Goal: Check status: Check status

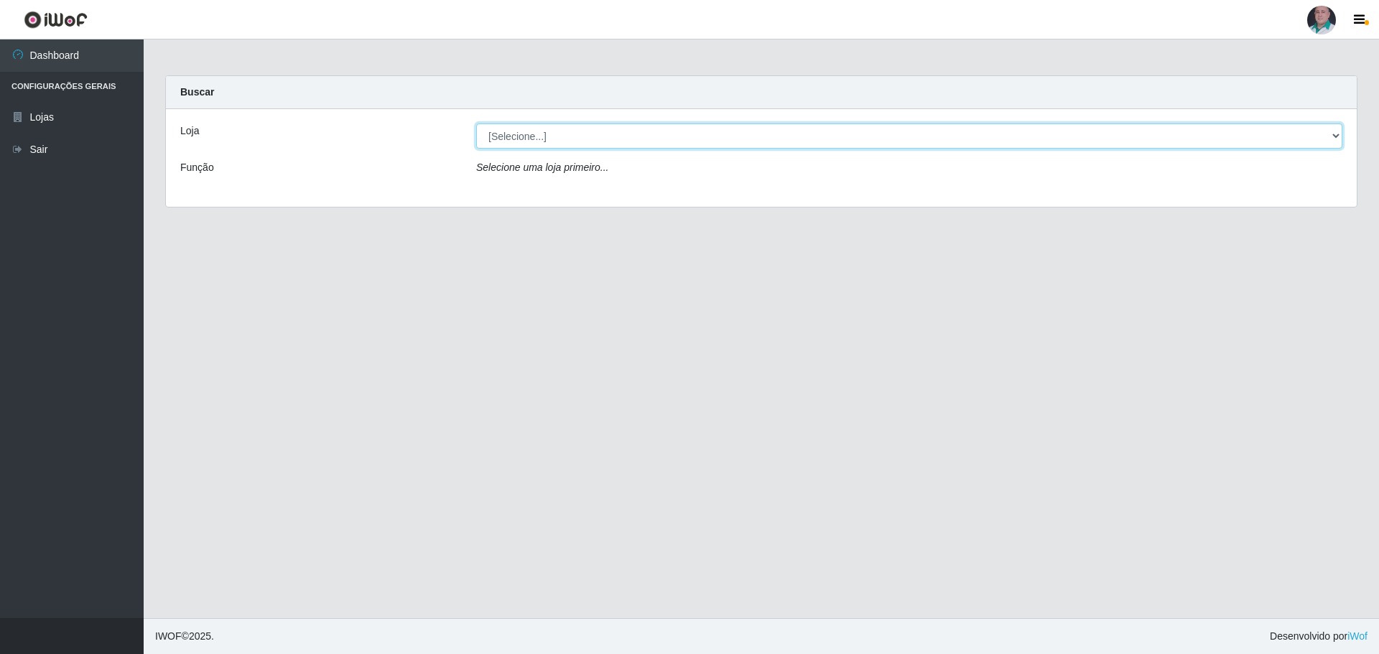
click at [1329, 142] on select "[Selecione...] Mar Vermelho - Loja 05" at bounding box center [909, 136] width 866 height 25
select select "252"
click at [476, 124] on select "[Selecione...] Mar Vermelho - Loja 05" at bounding box center [909, 136] width 866 height 25
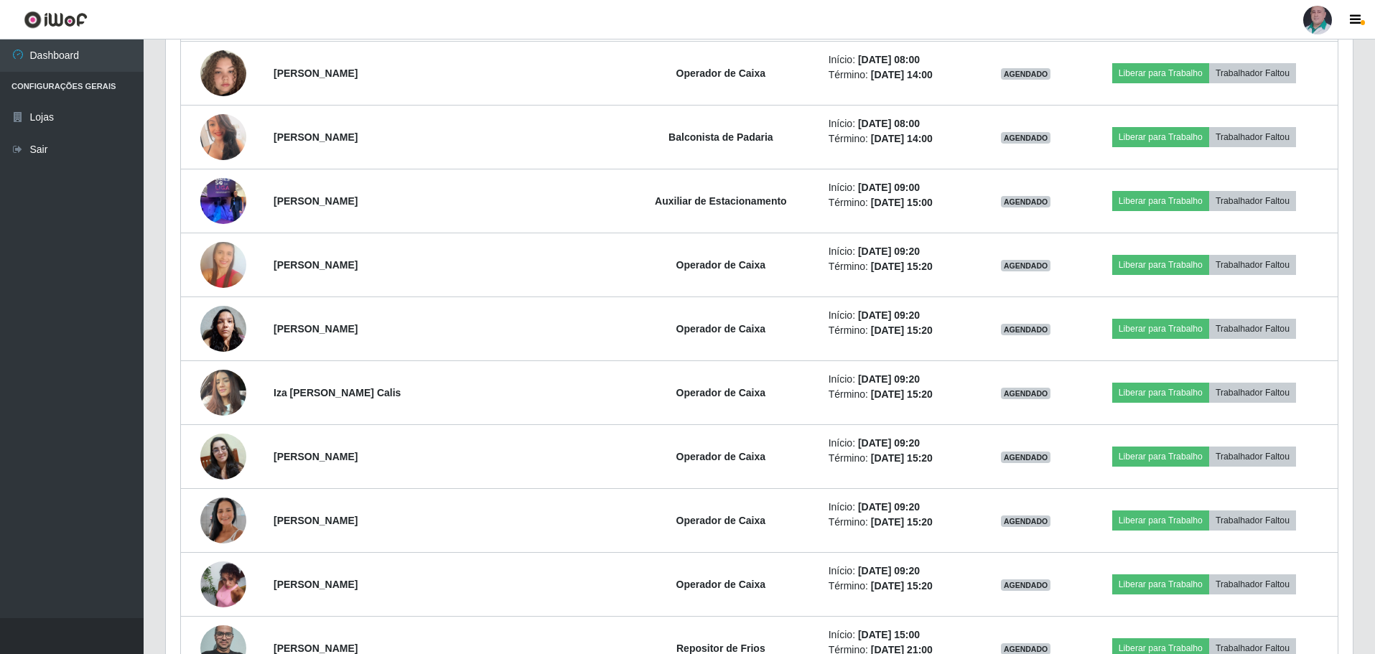
scroll to position [1508, 0]
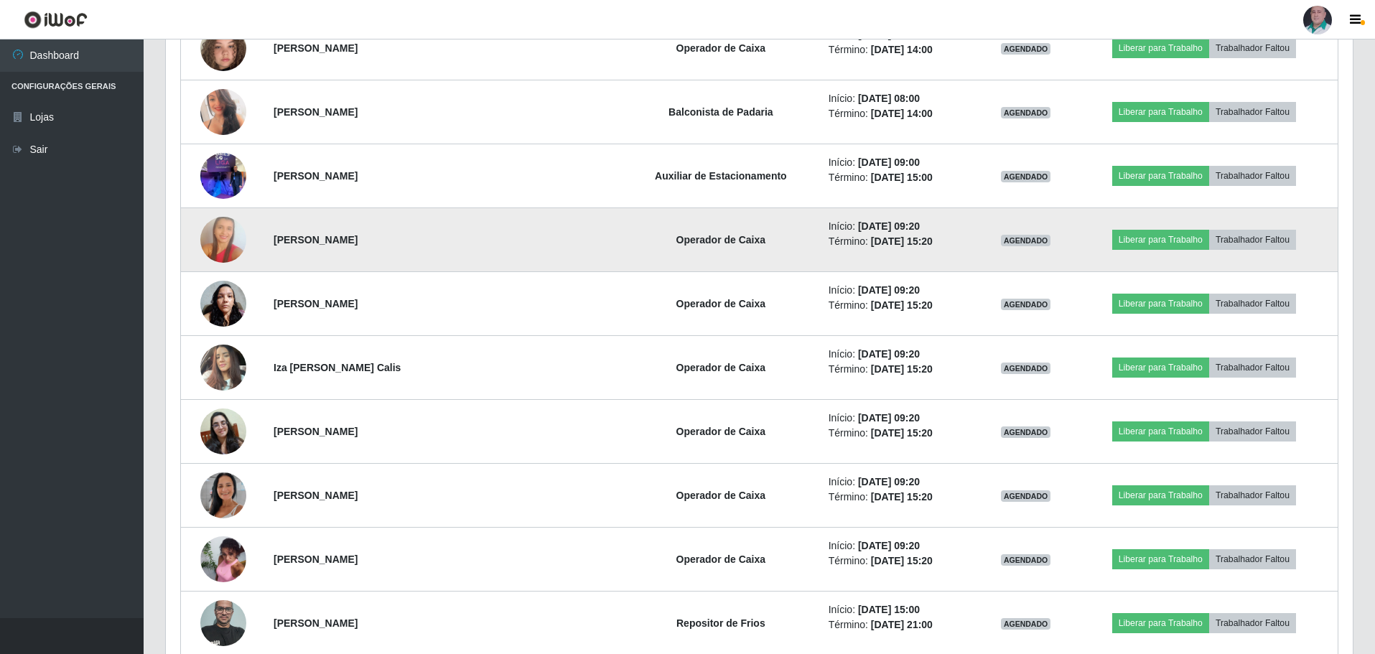
click at [222, 243] on img at bounding box center [223, 240] width 46 height 70
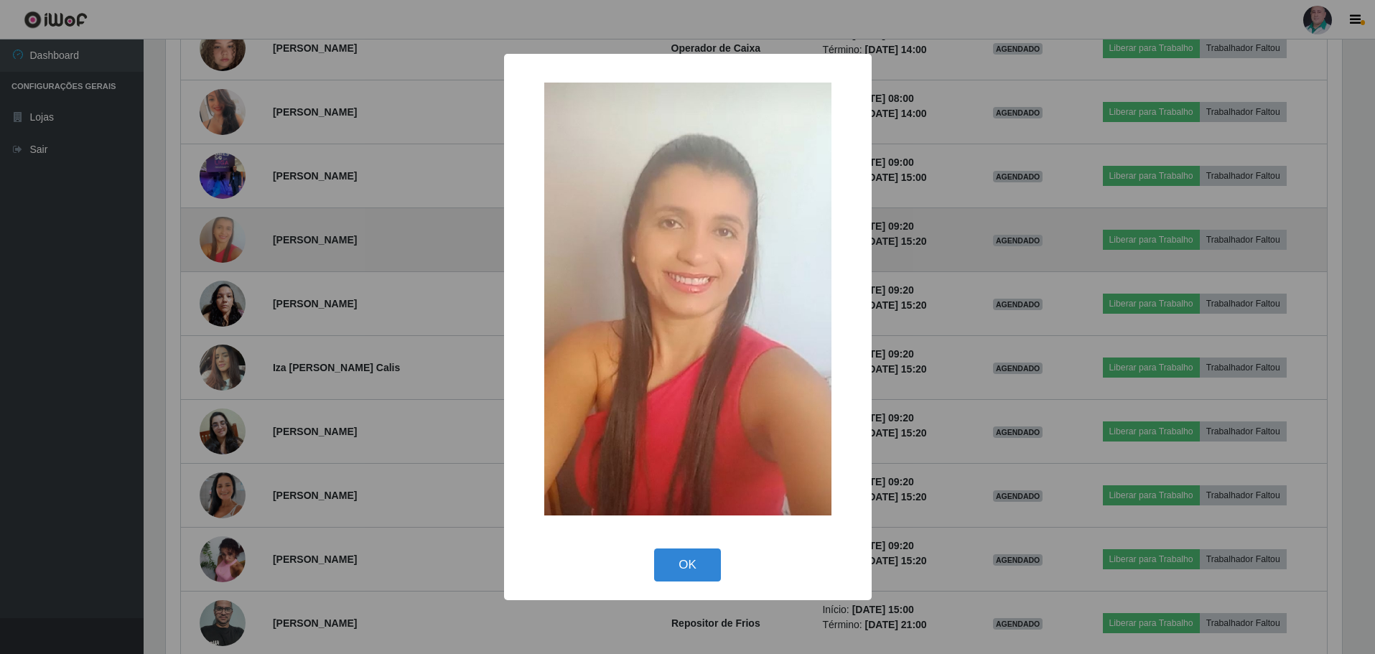
scroll to position [298, 1180]
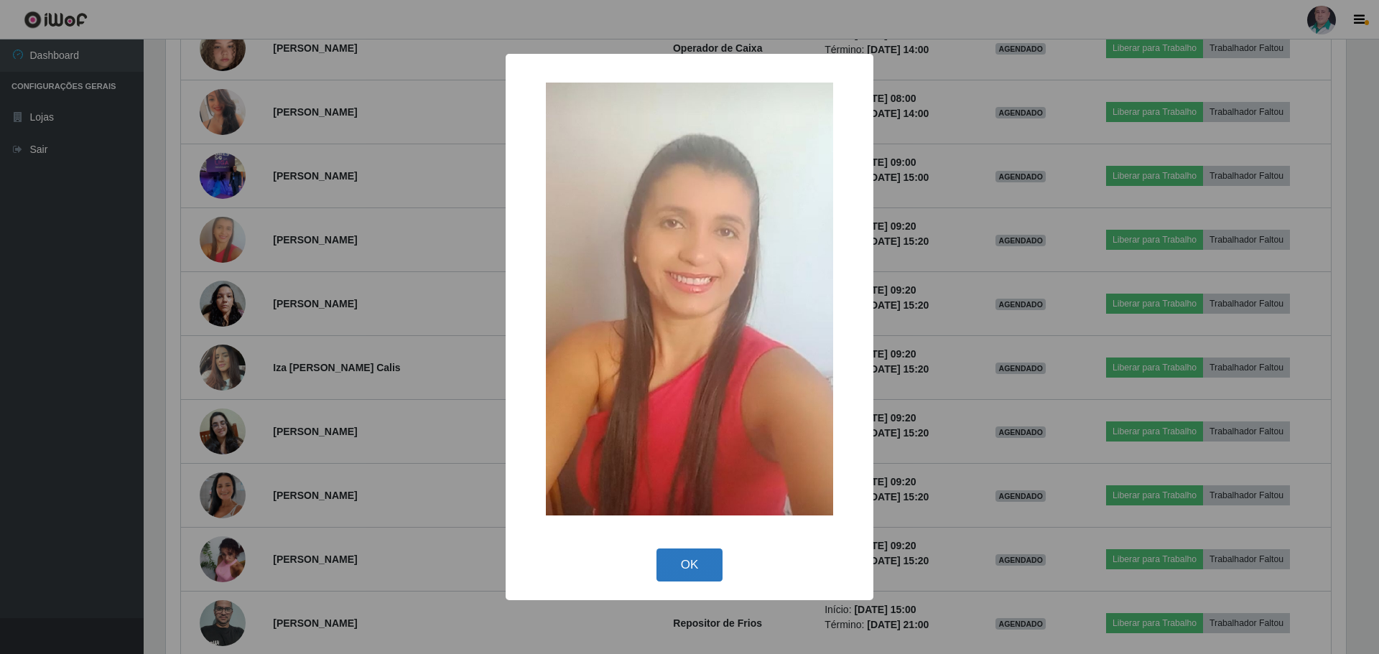
click at [693, 567] on button "OK" at bounding box center [689, 566] width 67 height 34
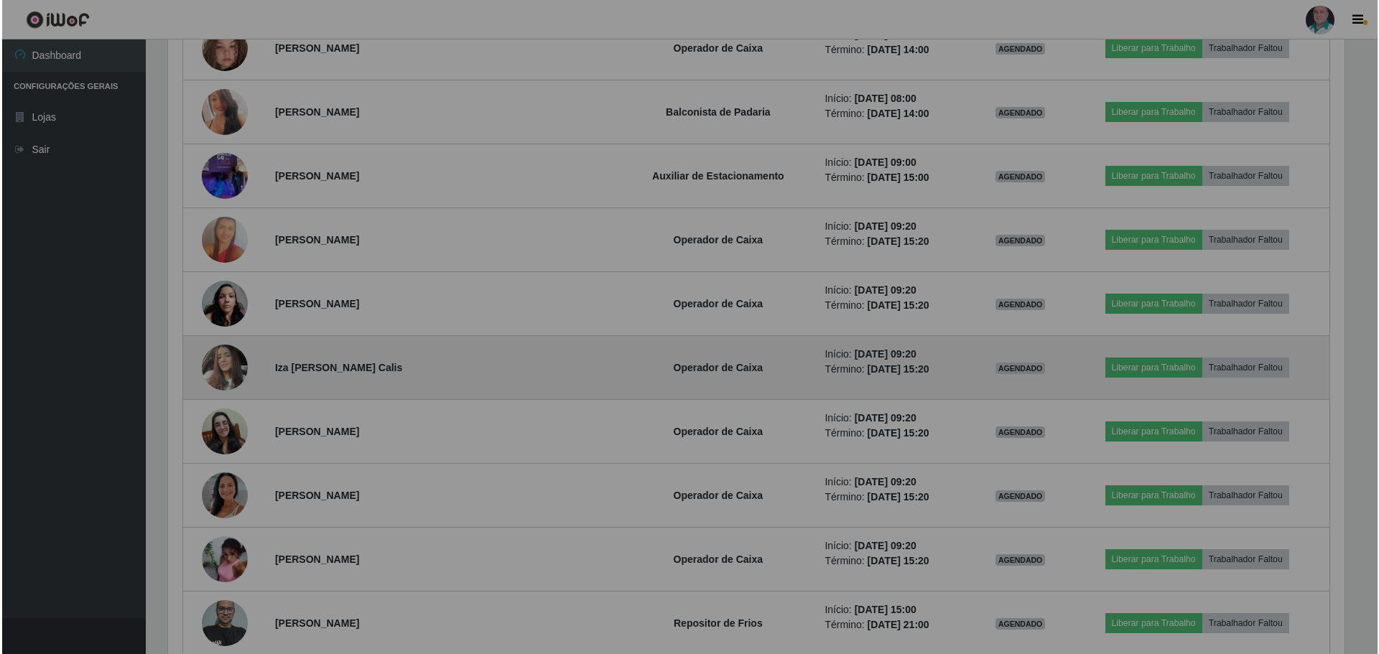
scroll to position [298, 1187]
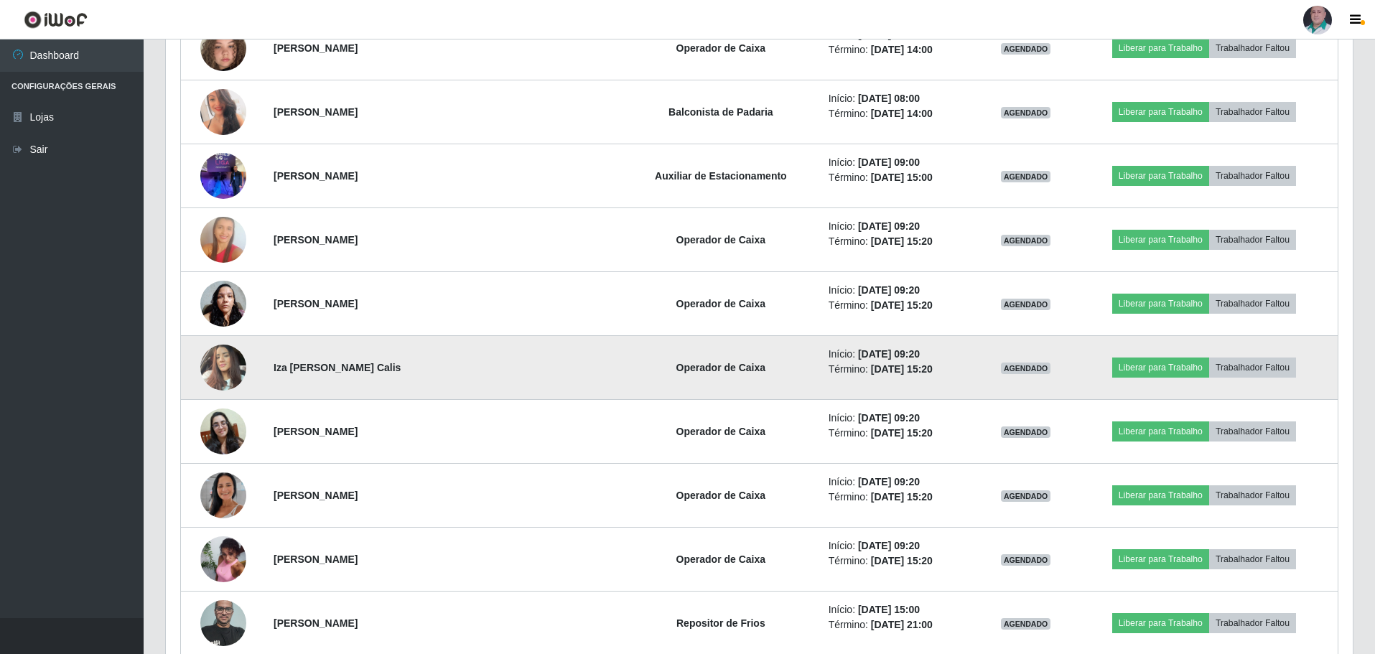
click at [236, 369] on img at bounding box center [223, 367] width 46 height 61
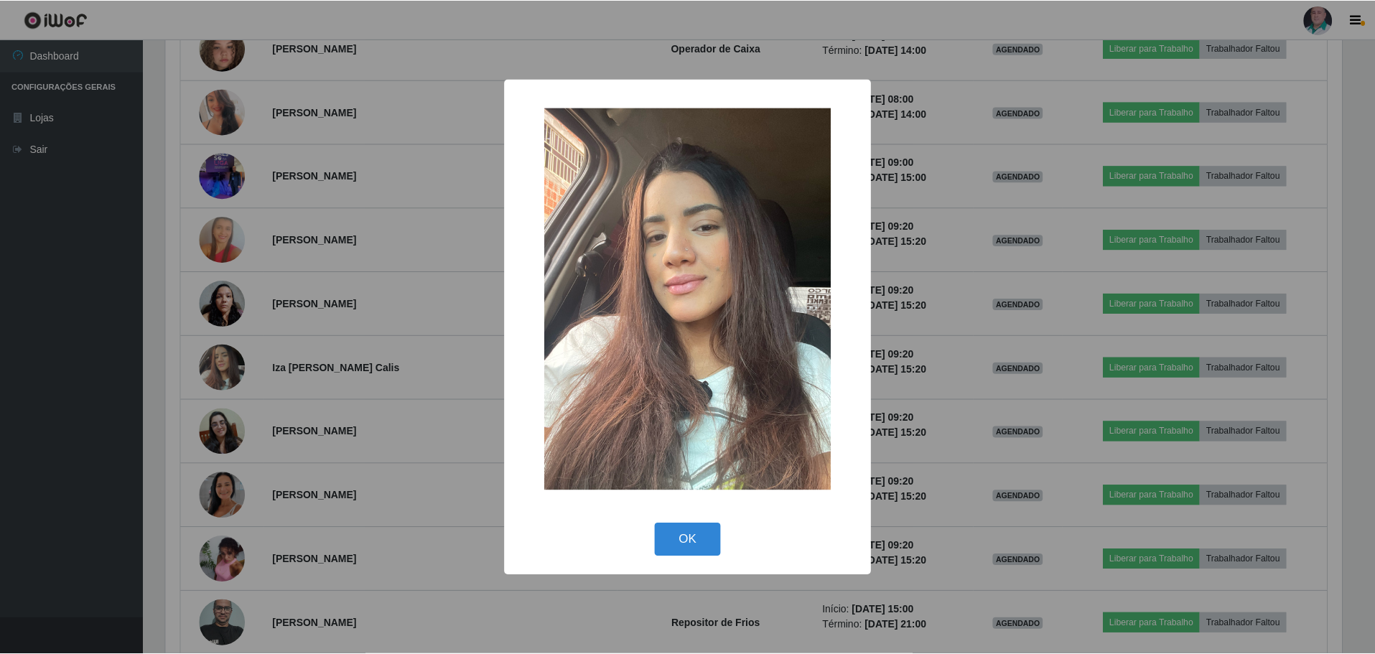
scroll to position [298, 1180]
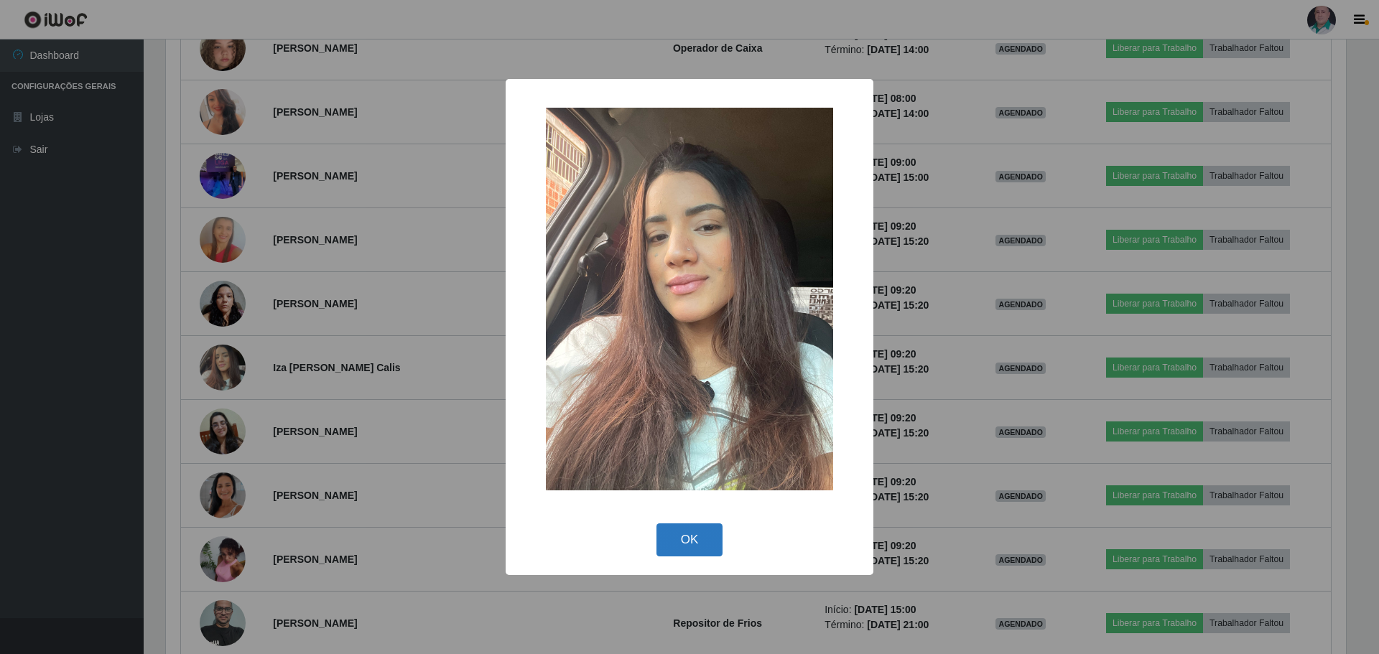
click at [686, 537] on button "OK" at bounding box center [689, 540] width 67 height 34
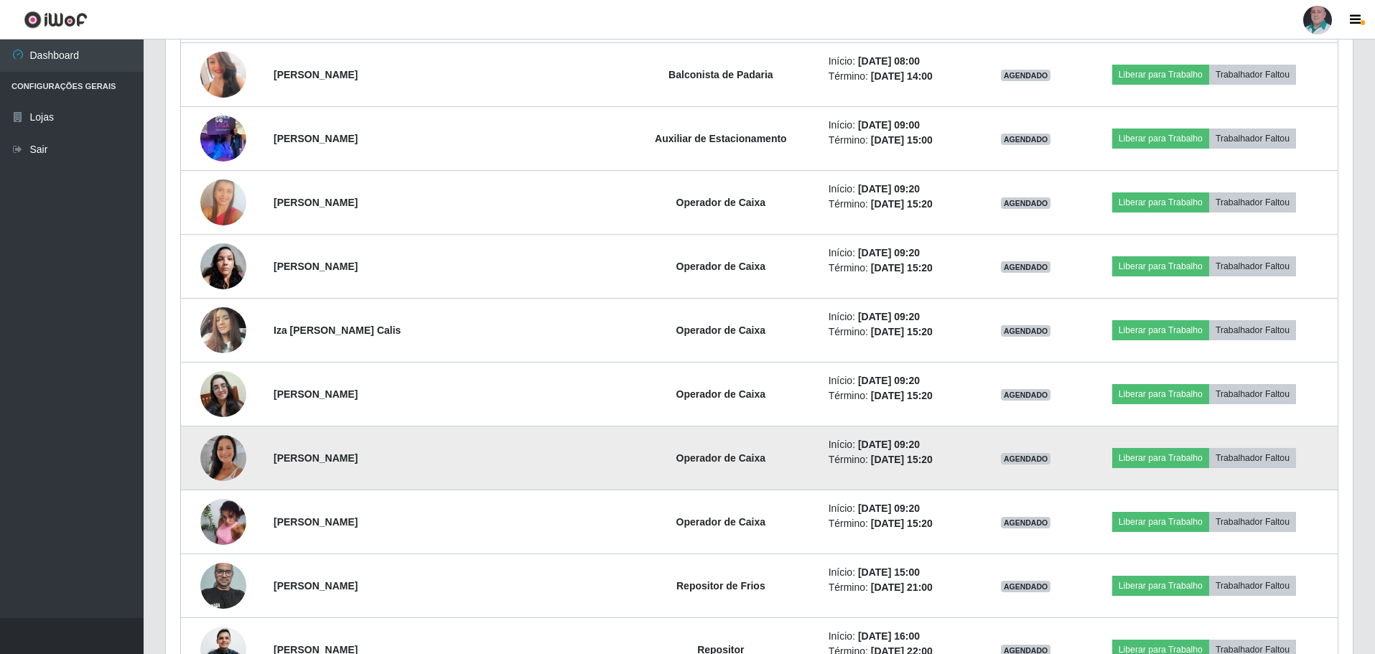
scroll to position [1580, 0]
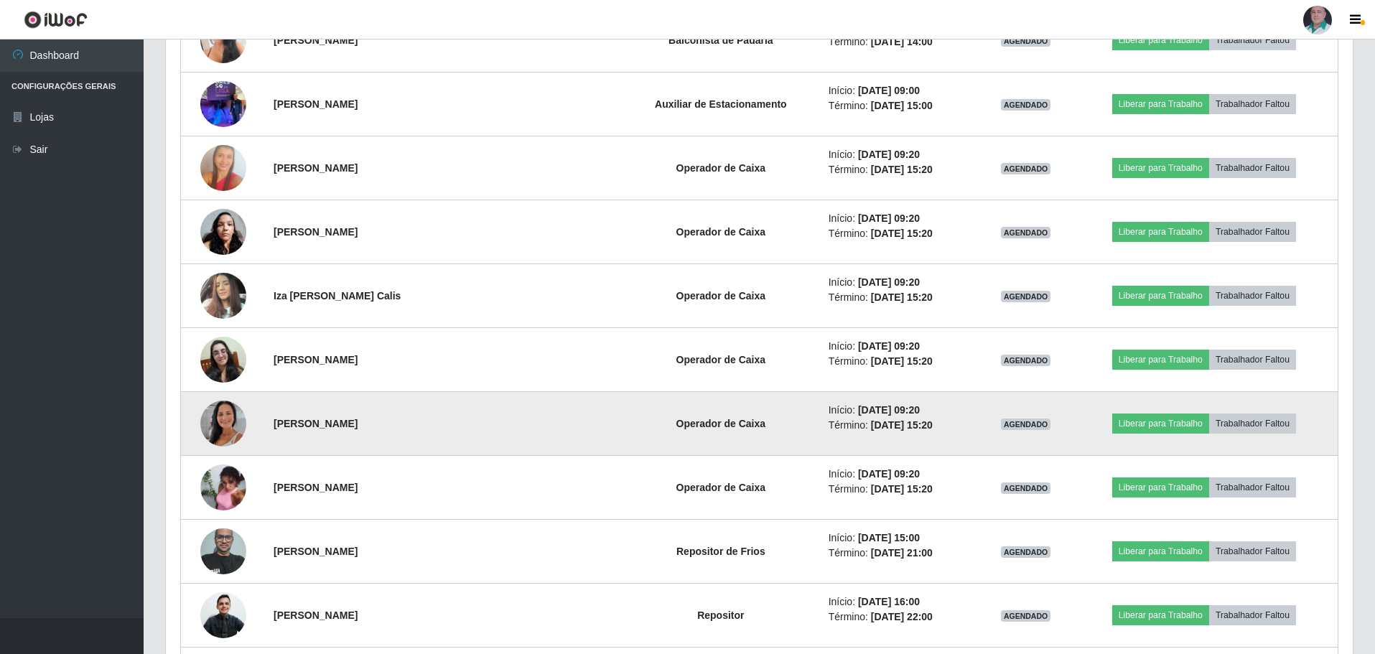
click at [220, 422] on img at bounding box center [223, 424] width 46 height 82
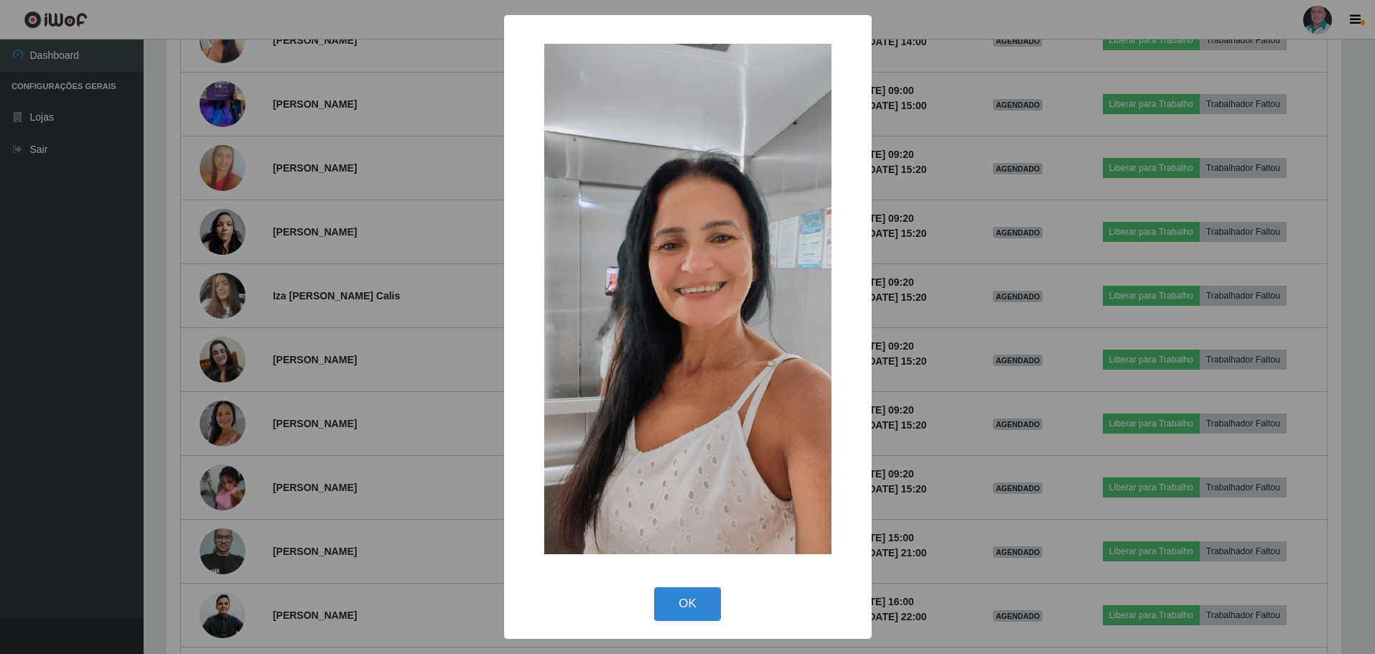
scroll to position [298, 1180]
click at [681, 598] on button "OK" at bounding box center [689, 604] width 67 height 34
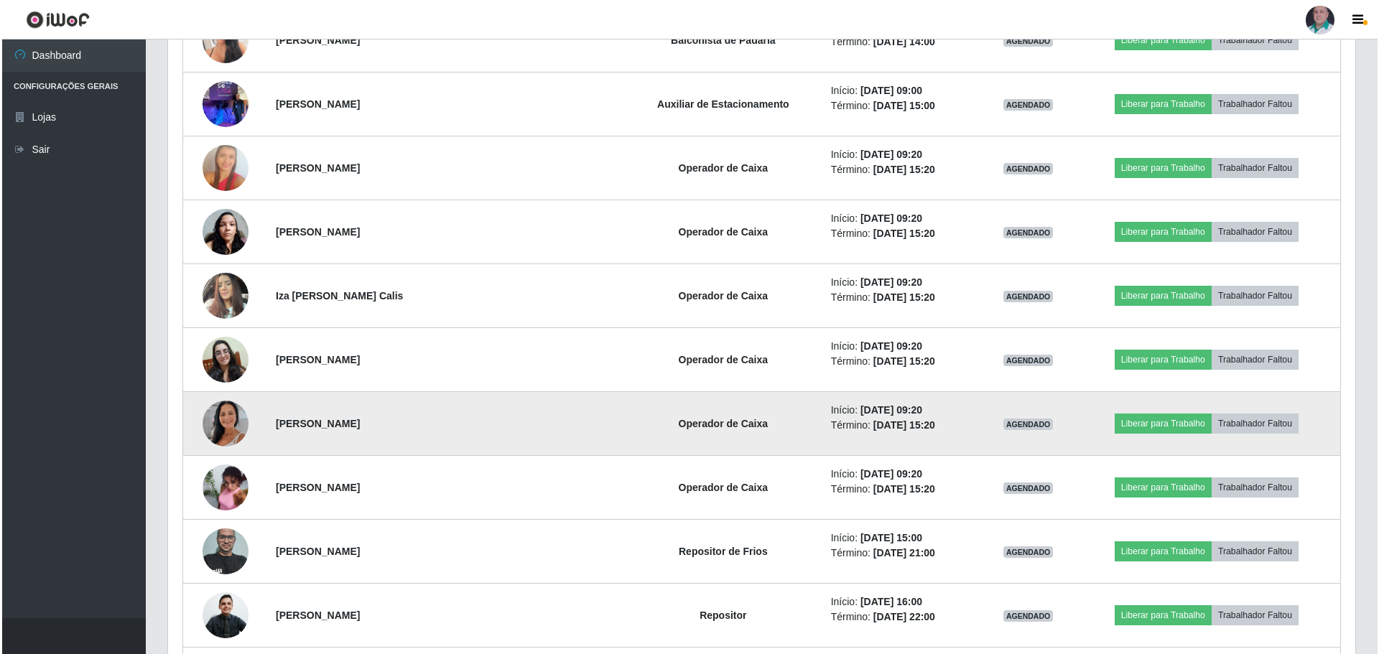
scroll to position [298, 1187]
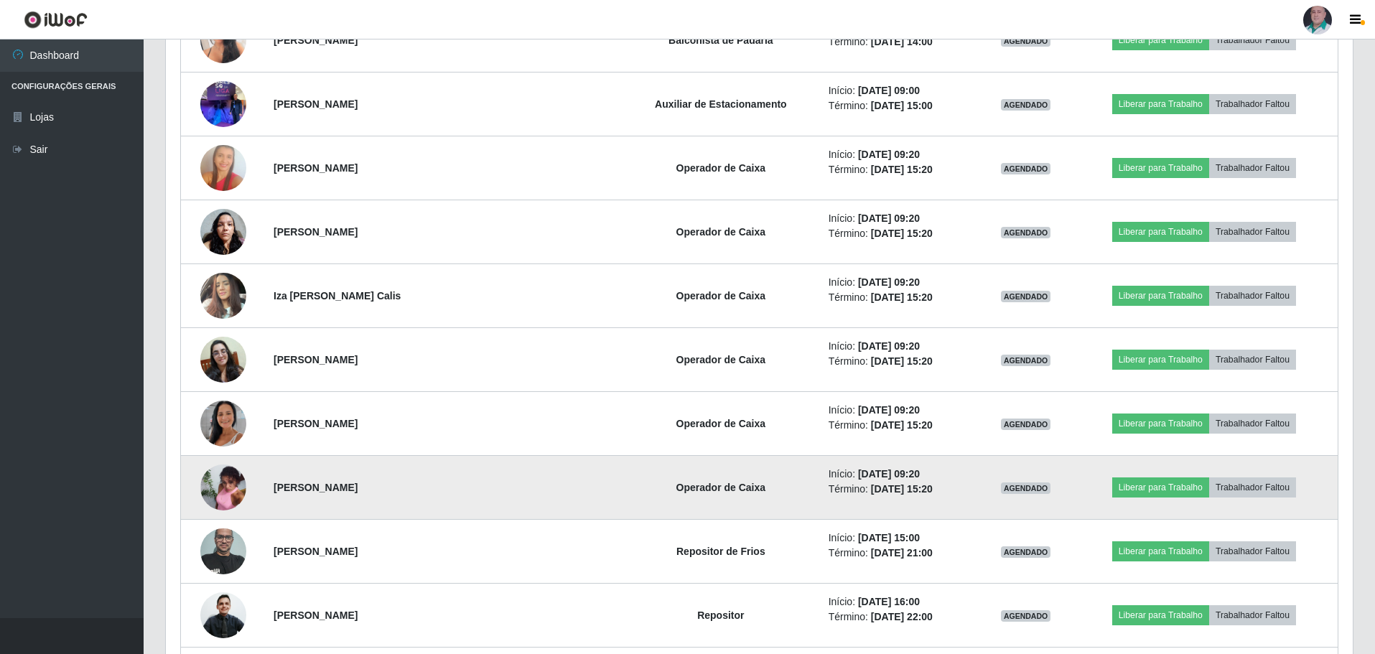
click at [230, 478] on img at bounding box center [223, 488] width 46 height 62
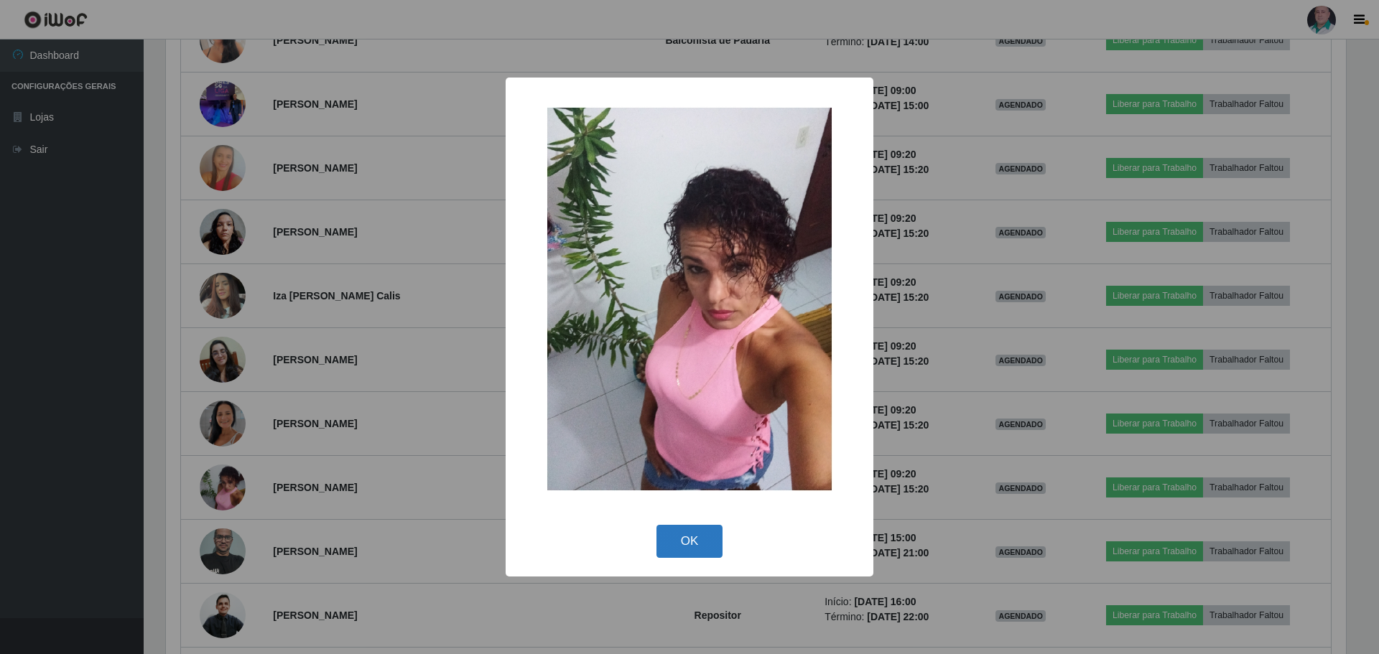
click at [691, 534] on button "OK" at bounding box center [689, 542] width 67 height 34
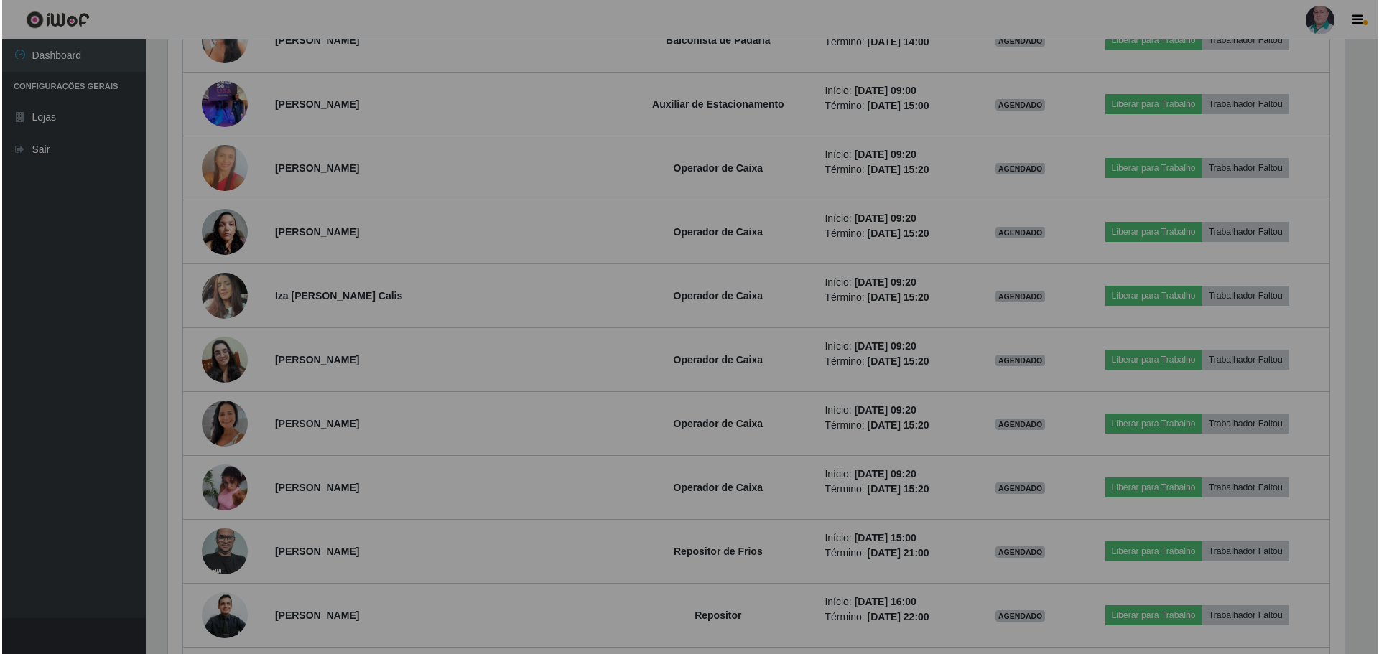
scroll to position [298, 1187]
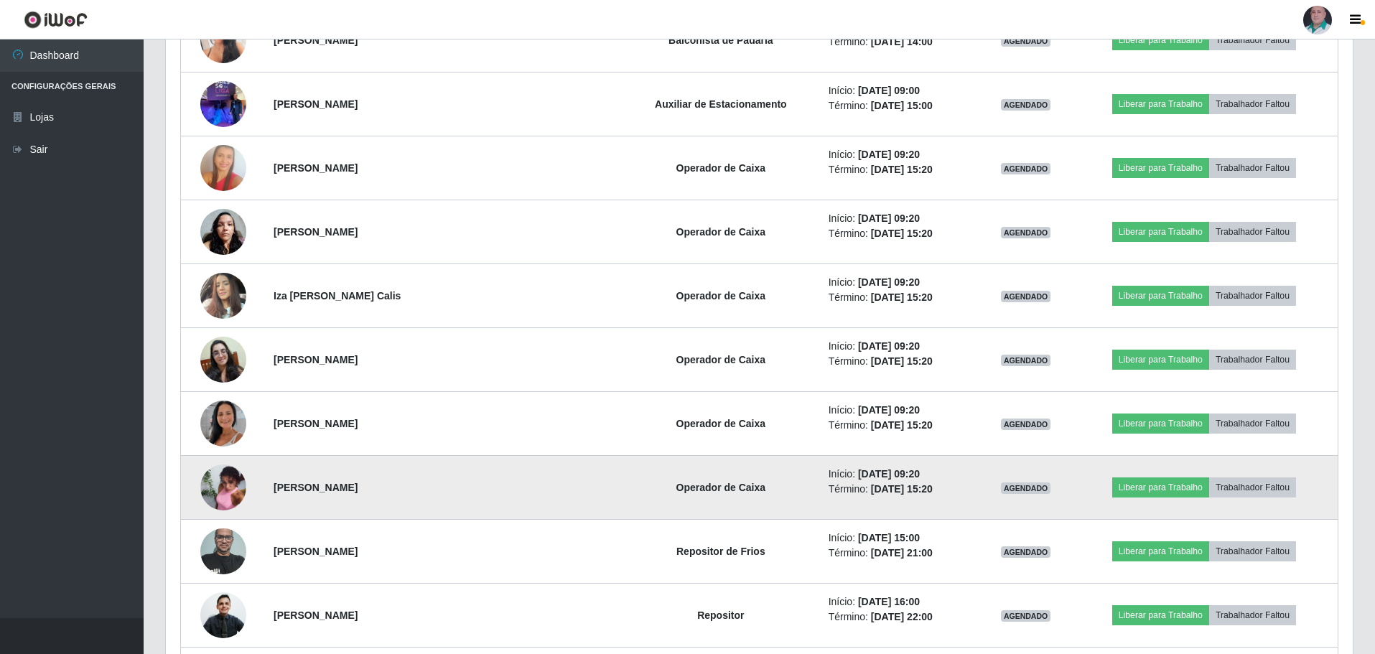
click at [223, 493] on img at bounding box center [223, 488] width 46 height 62
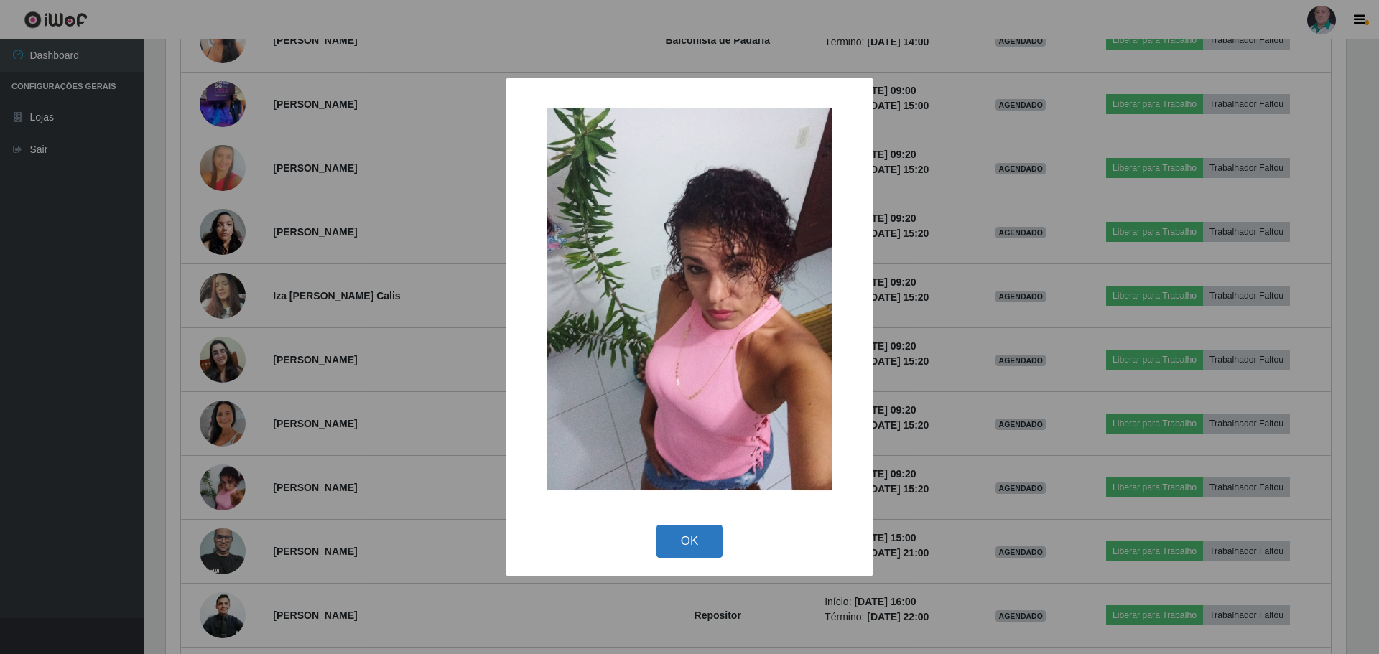
click at [686, 536] on button "OK" at bounding box center [689, 542] width 67 height 34
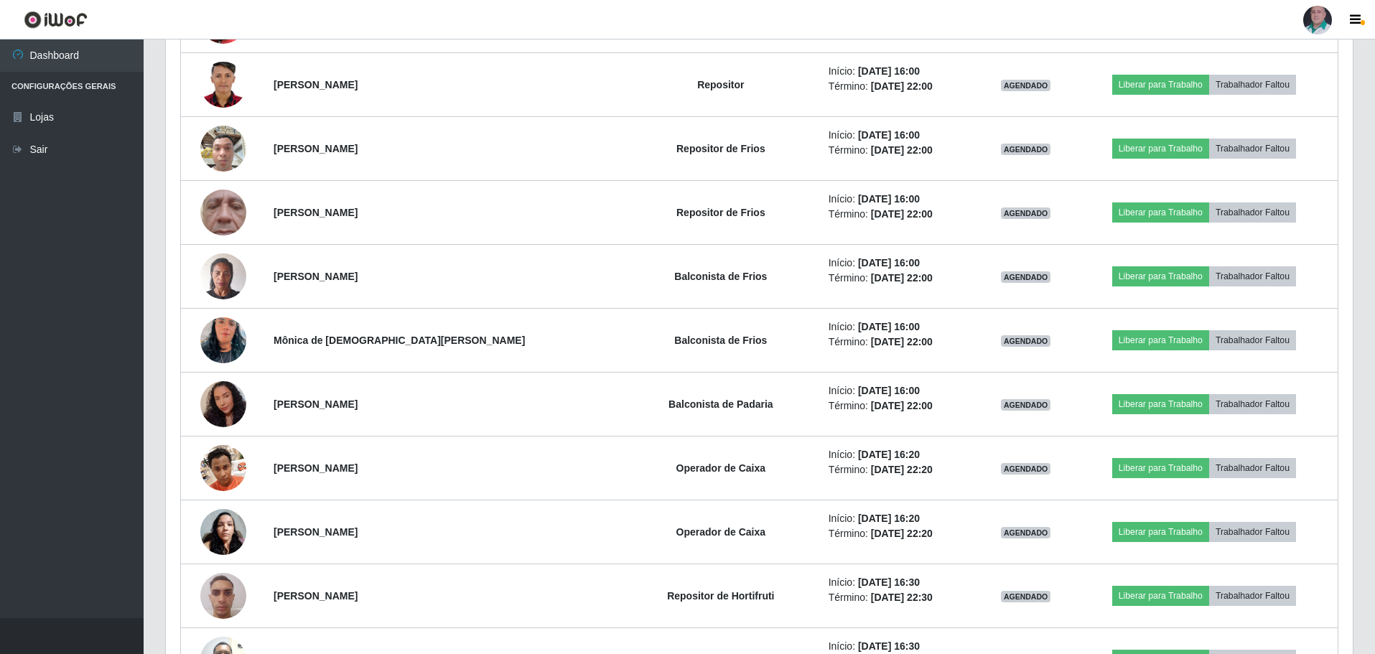
scroll to position [2513, 0]
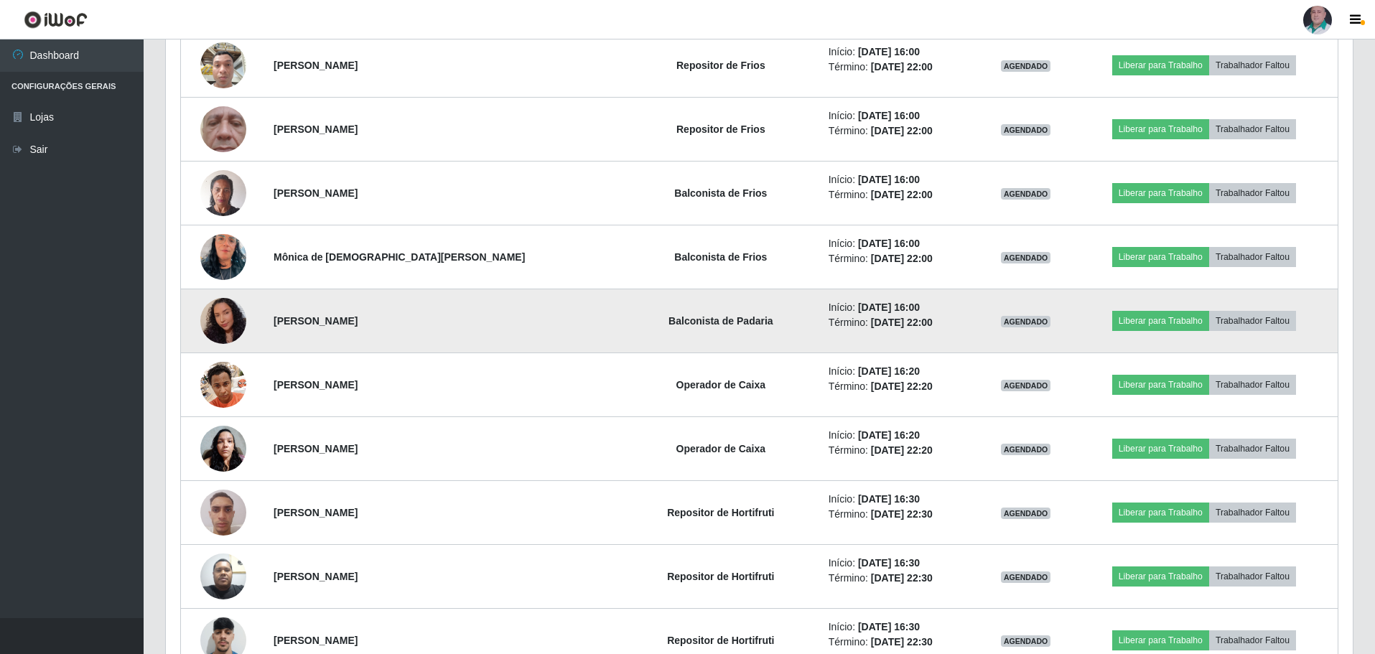
click at [227, 325] on img at bounding box center [223, 321] width 46 height 59
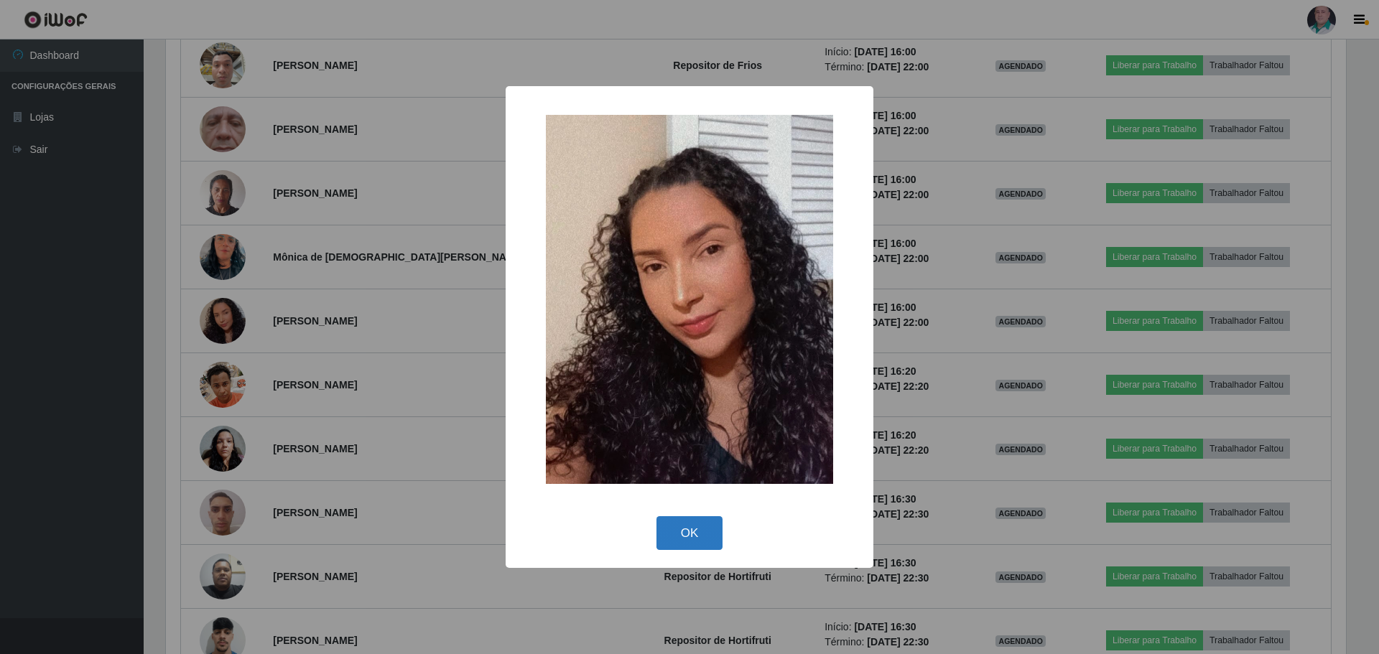
click at [708, 532] on button "OK" at bounding box center [689, 533] width 67 height 34
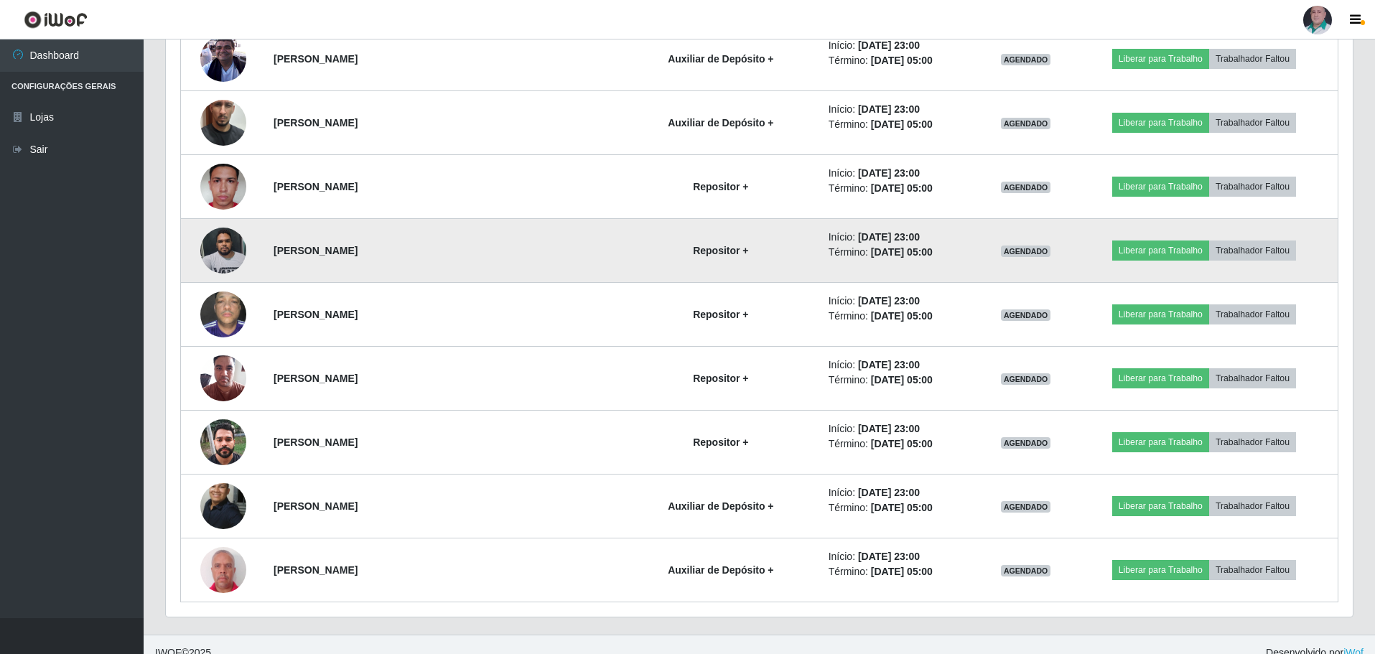
click at [223, 252] on img at bounding box center [223, 250] width 46 height 61
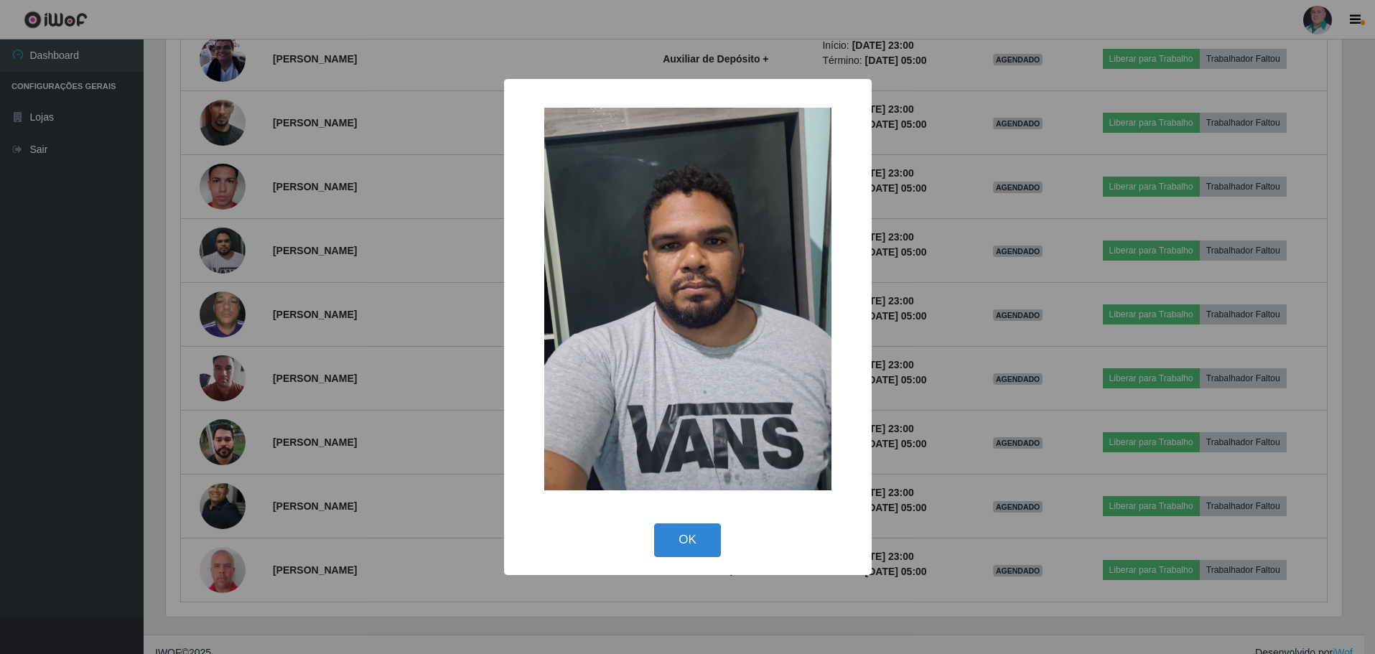
scroll to position [298, 1180]
click at [703, 536] on button "OK" at bounding box center [689, 540] width 67 height 34
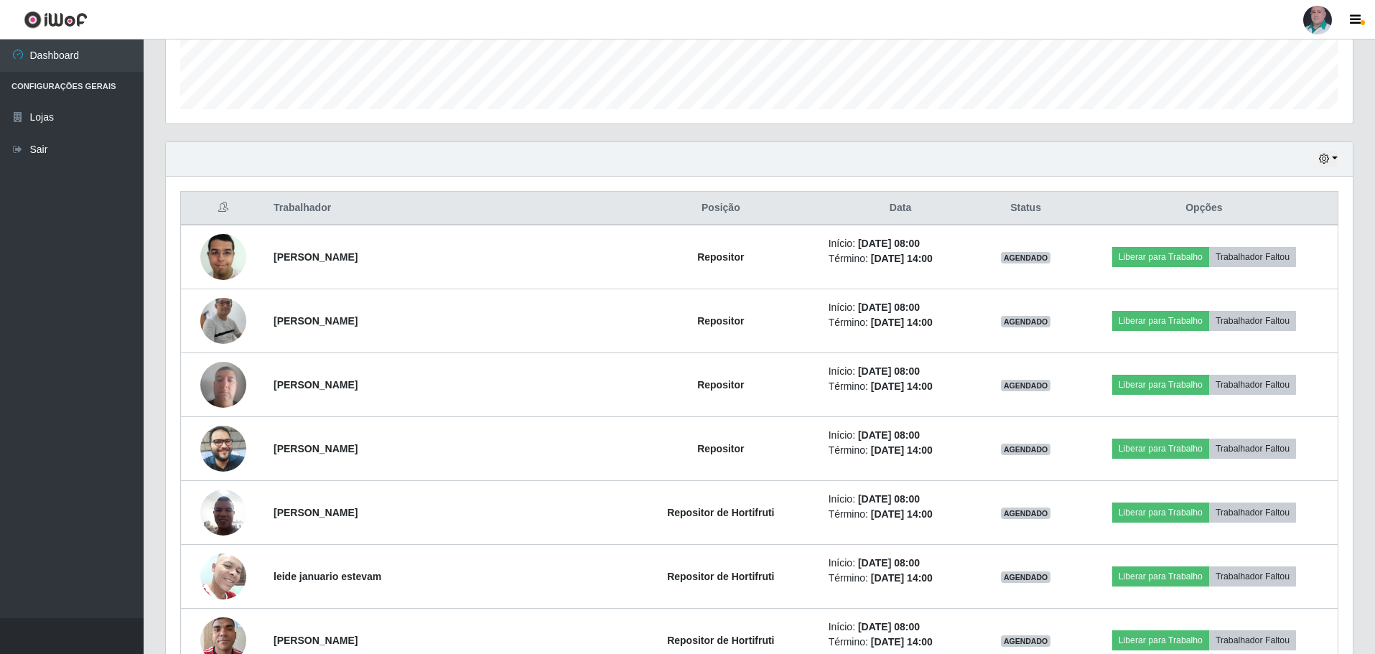
scroll to position [144, 0]
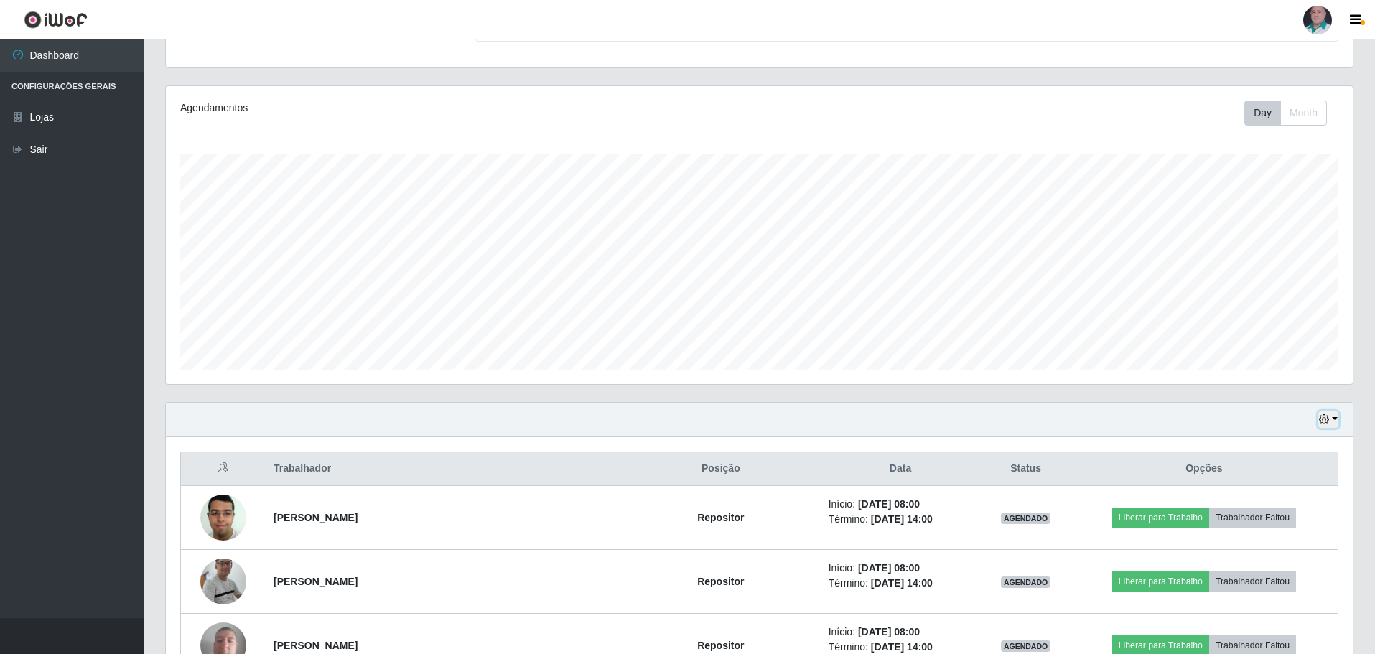
click at [1328, 423] on icon "button" at bounding box center [1324, 419] width 10 height 10
click at [1250, 516] on button "3 dias" at bounding box center [1280, 505] width 113 height 30
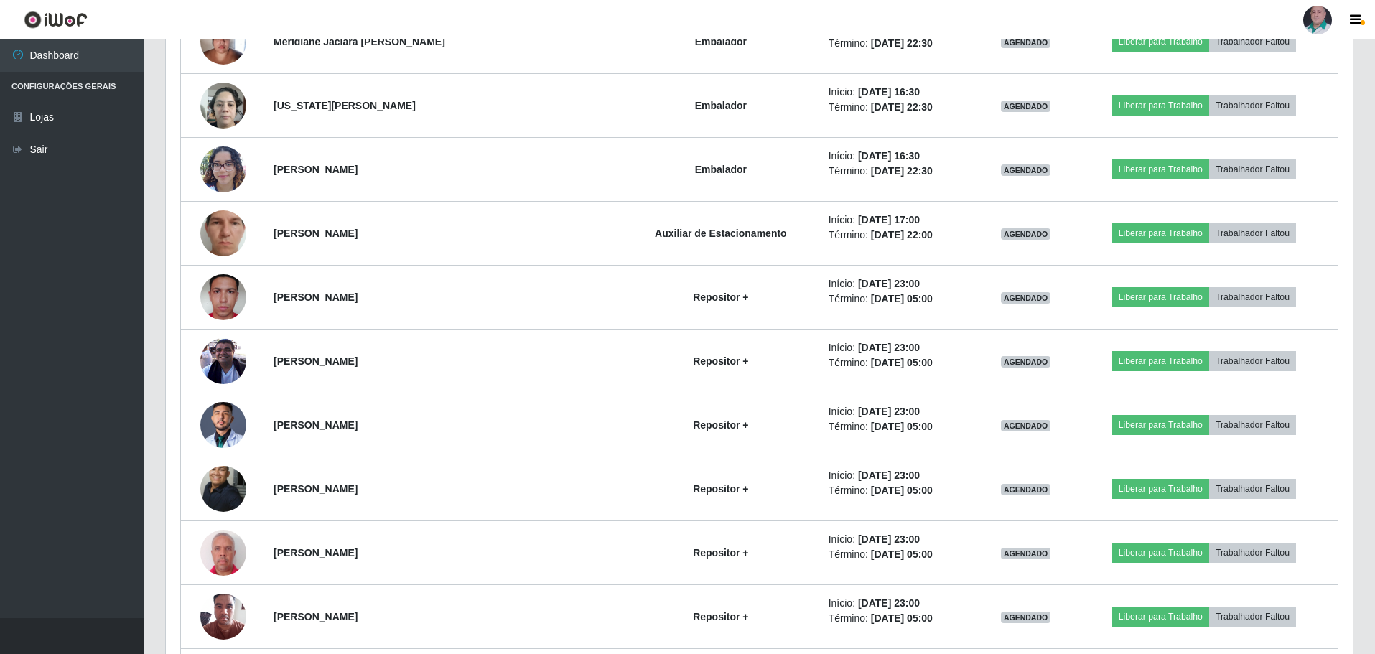
scroll to position [7109, 0]
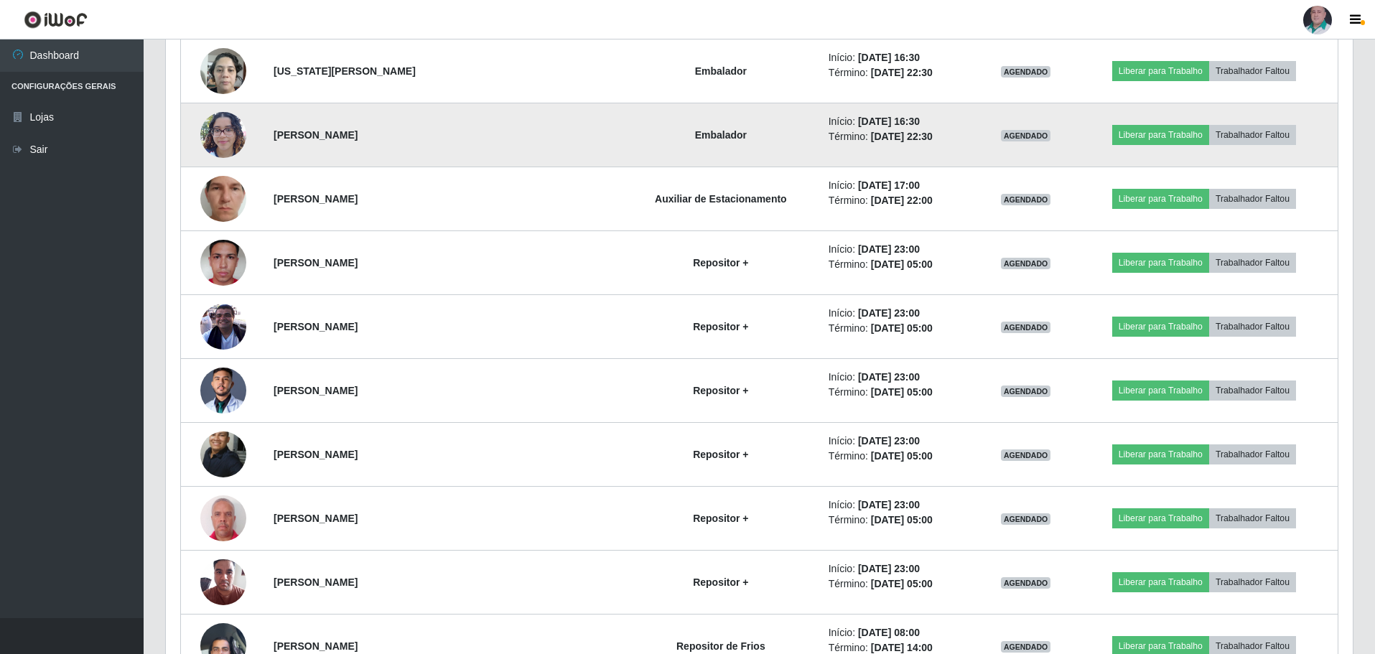
click at [220, 124] on img at bounding box center [223, 134] width 46 height 61
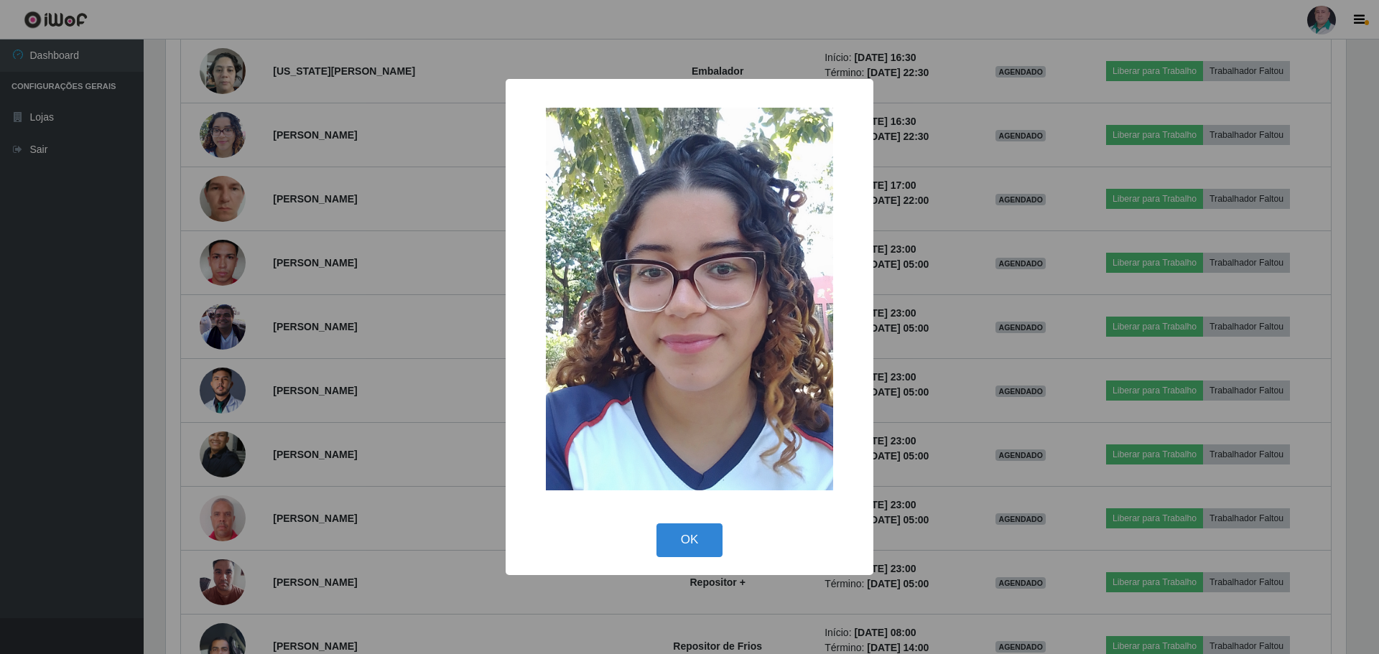
drag, startPoint x: 699, startPoint y: 552, endPoint x: 691, endPoint y: 549, distance: 8.7
click at [698, 554] on button "OK" at bounding box center [689, 540] width 67 height 34
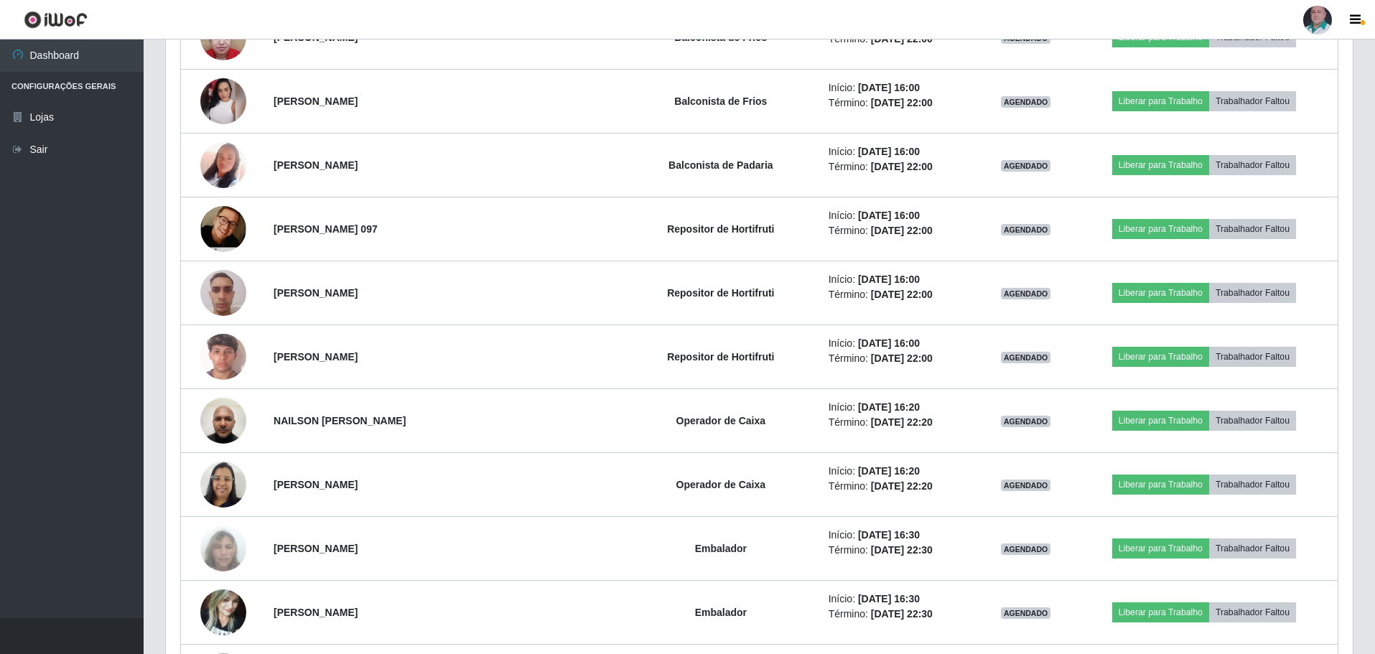
scroll to position [6103, 0]
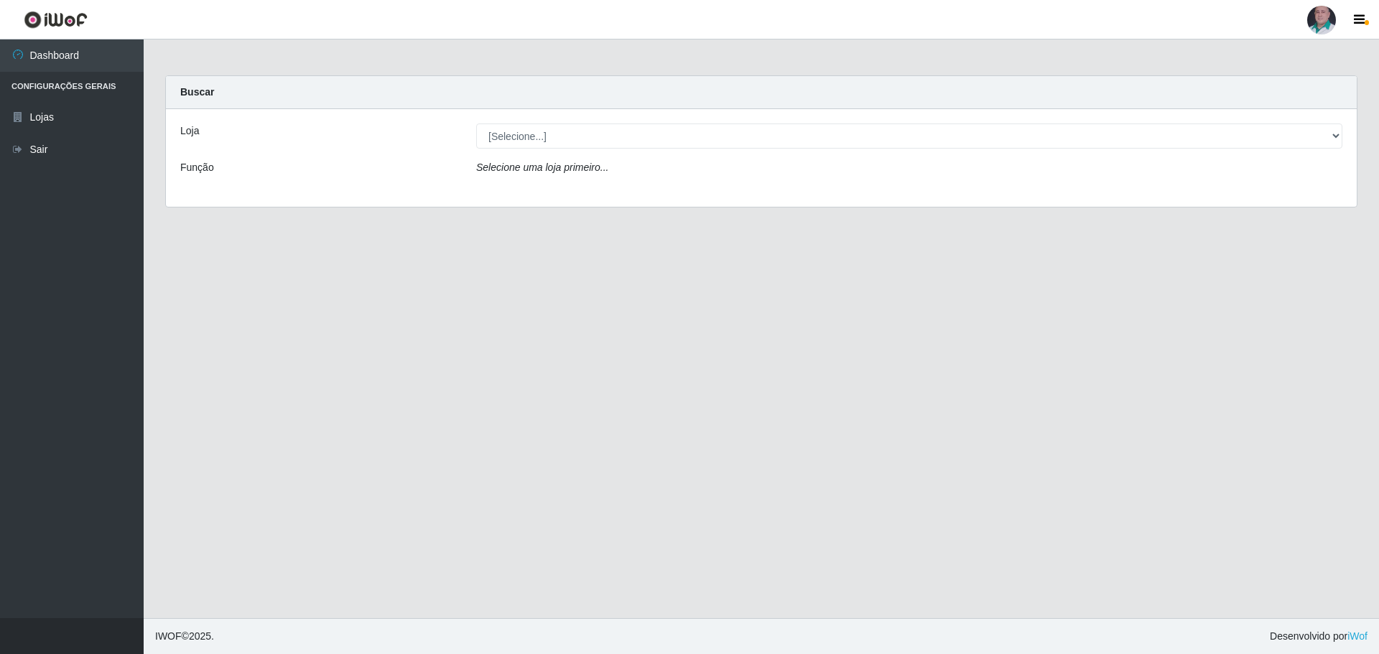
click at [1342, 136] on div "[Selecione...] Mar Vermelho - Loja 05" at bounding box center [909, 136] width 888 height 25
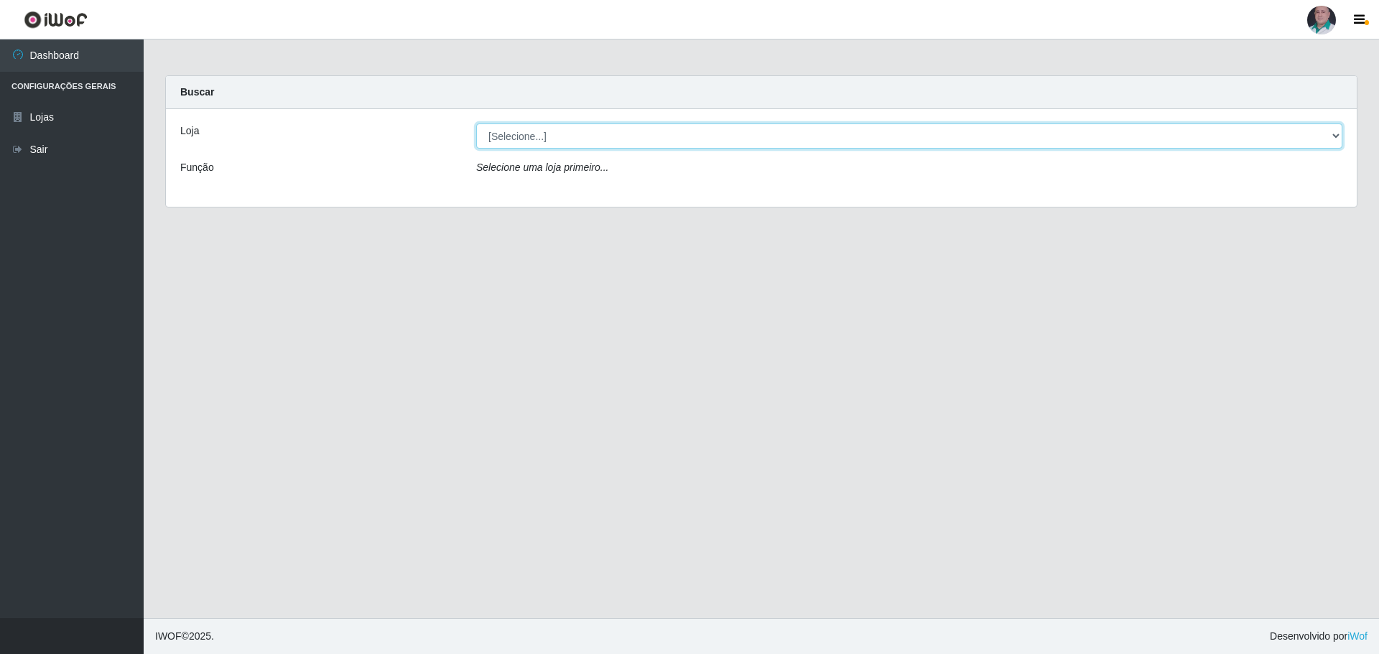
click at [1338, 136] on select "[Selecione...] Mar Vermelho - Loja 05" at bounding box center [909, 136] width 866 height 25
select select "252"
click at [476, 124] on select "[Selecione...] Mar Vermelho - Loja 05" at bounding box center [909, 136] width 866 height 25
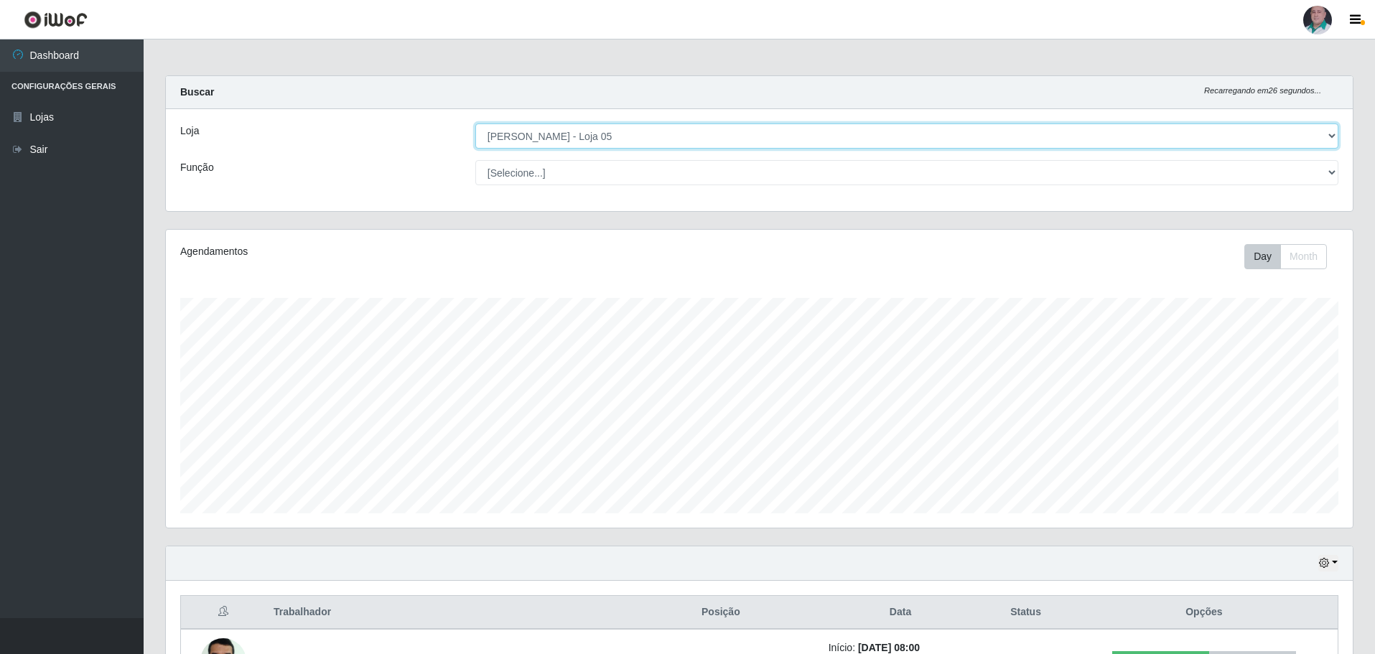
scroll to position [215, 0]
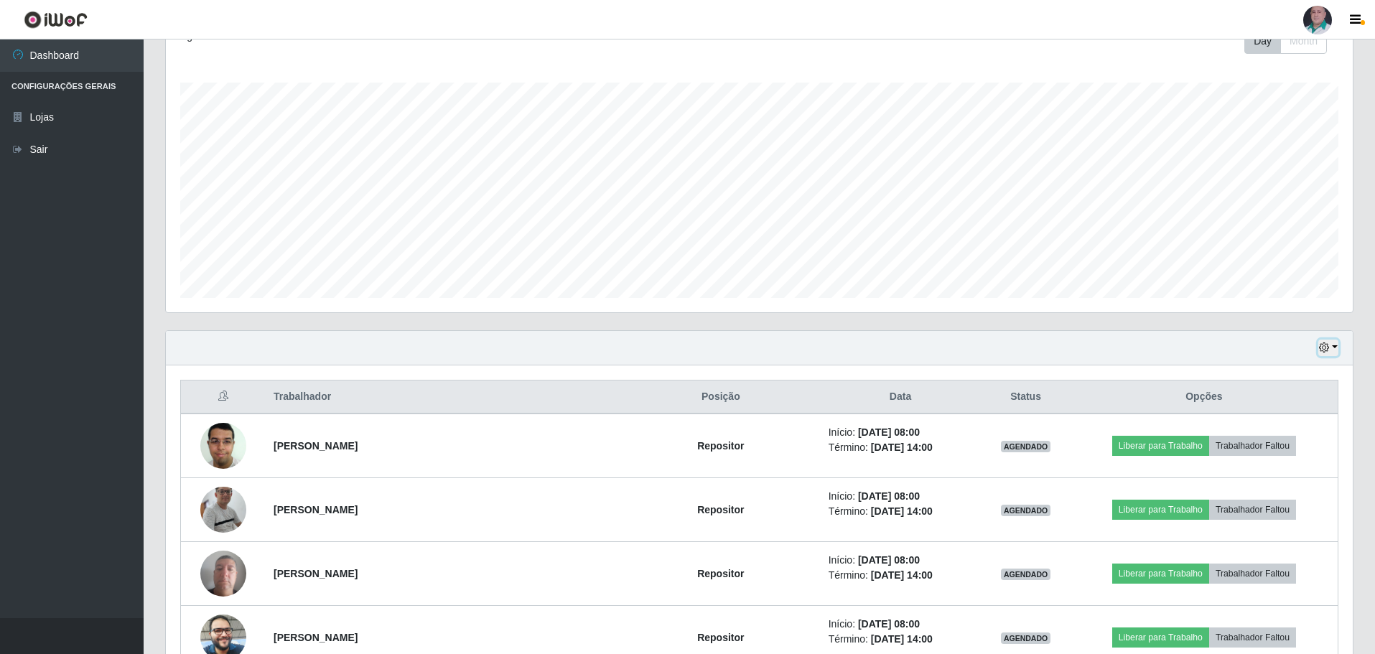
click at [1332, 349] on button "button" at bounding box center [1328, 348] width 20 height 17
click at [1266, 437] on button "3 dias" at bounding box center [1280, 434] width 113 height 30
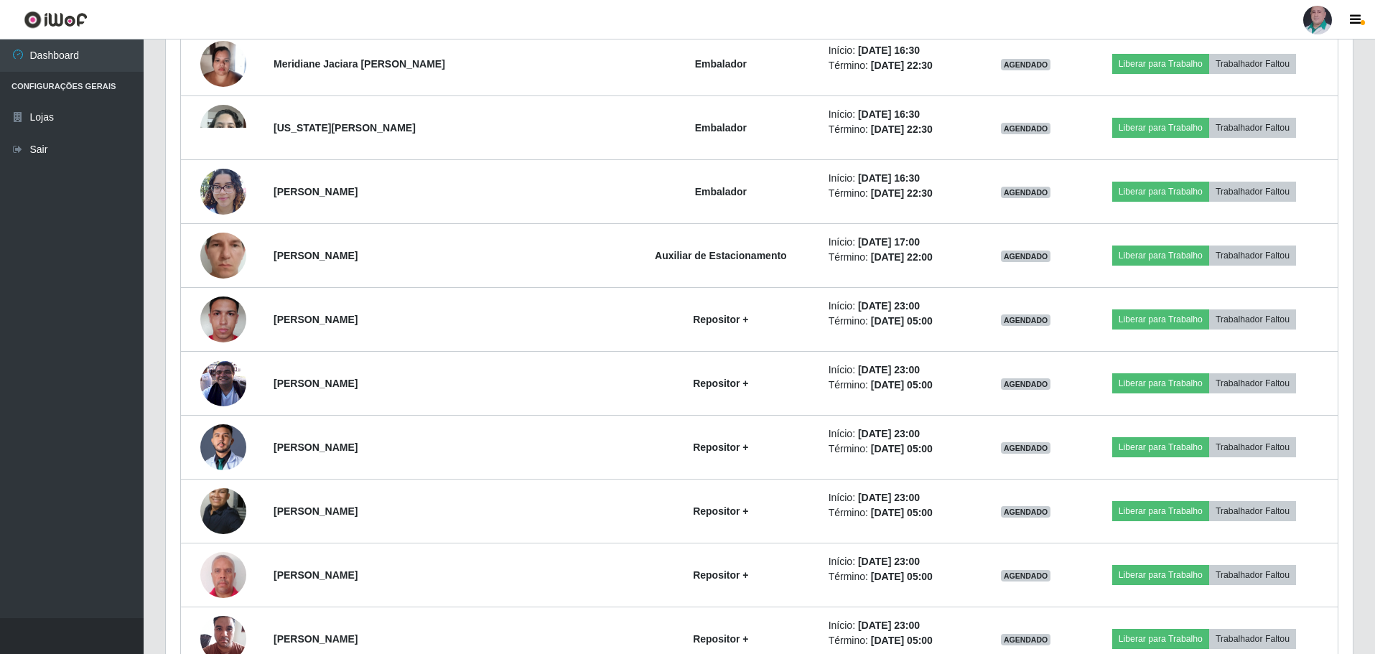
scroll to position [7037, 0]
